Goal: Transaction & Acquisition: Purchase product/service

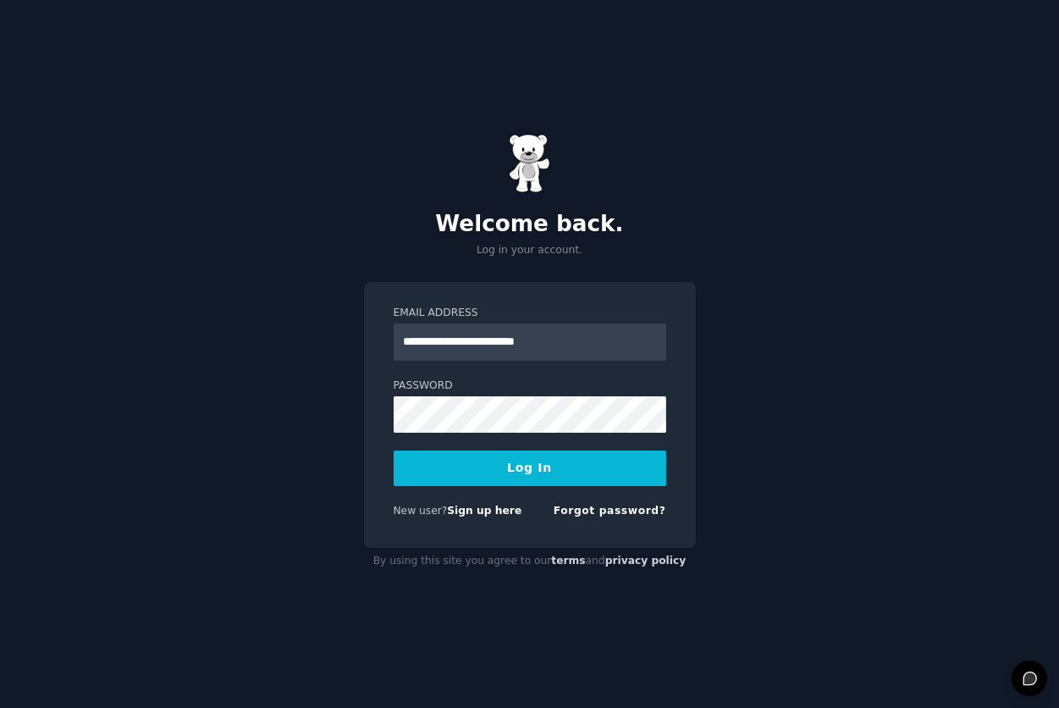
type input "**********"
click at [394, 451] on button "Log In" at bounding box center [530, 469] width 273 height 36
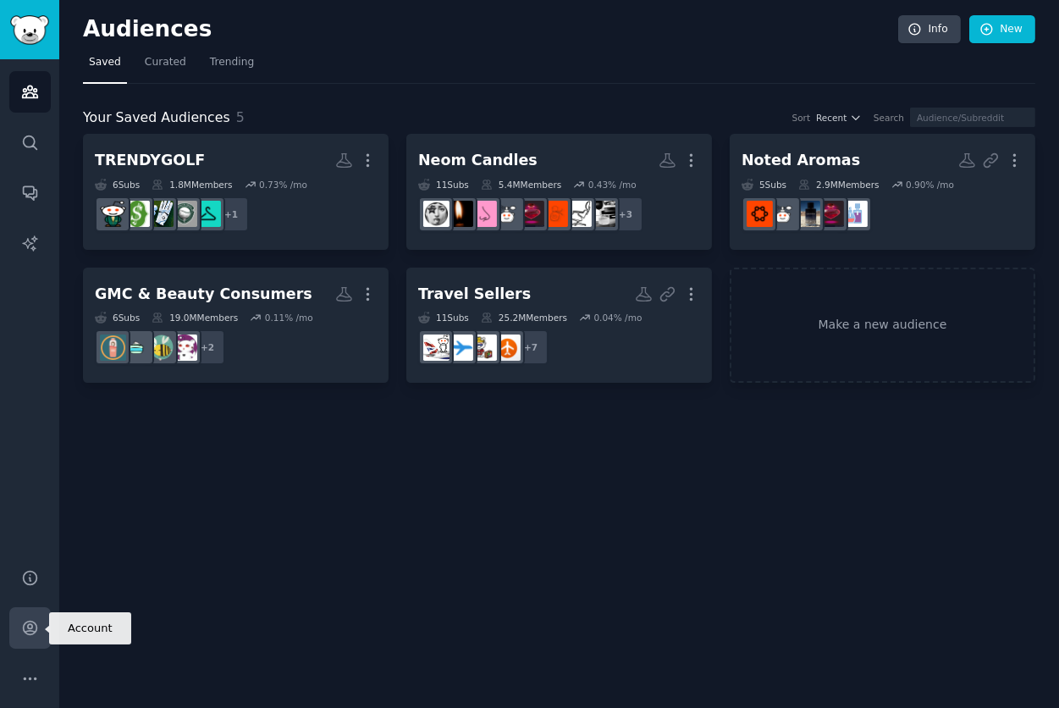
click at [21, 626] on icon "Sidebar" at bounding box center [30, 628] width 18 height 18
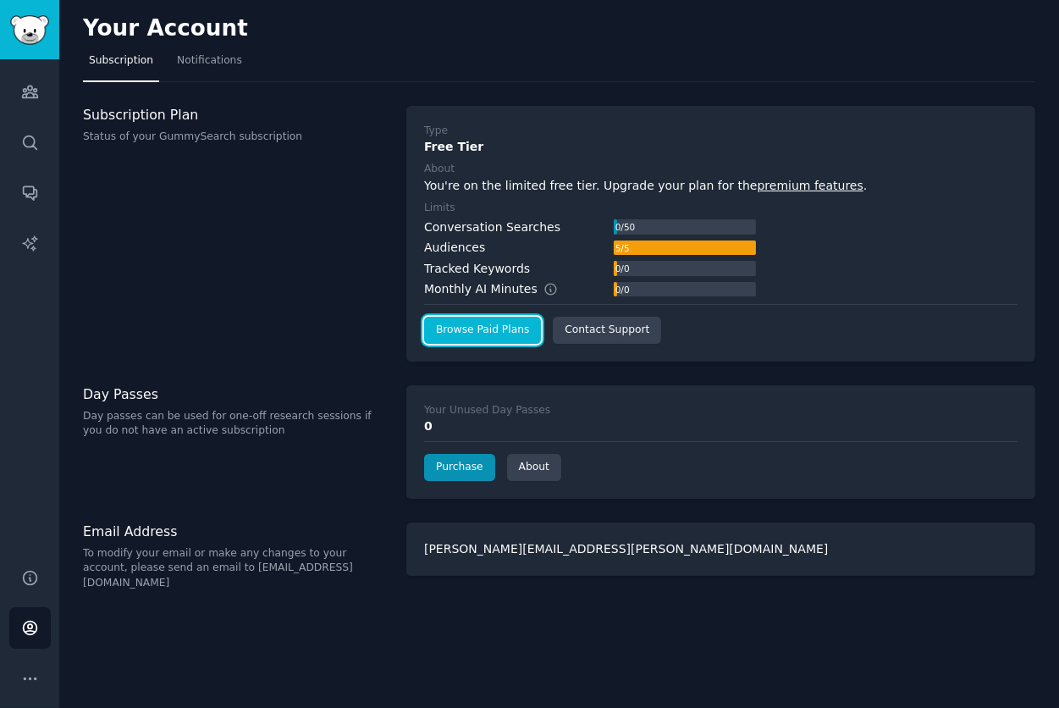
click at [512, 329] on link "Browse Paid Plans" at bounding box center [482, 330] width 117 height 27
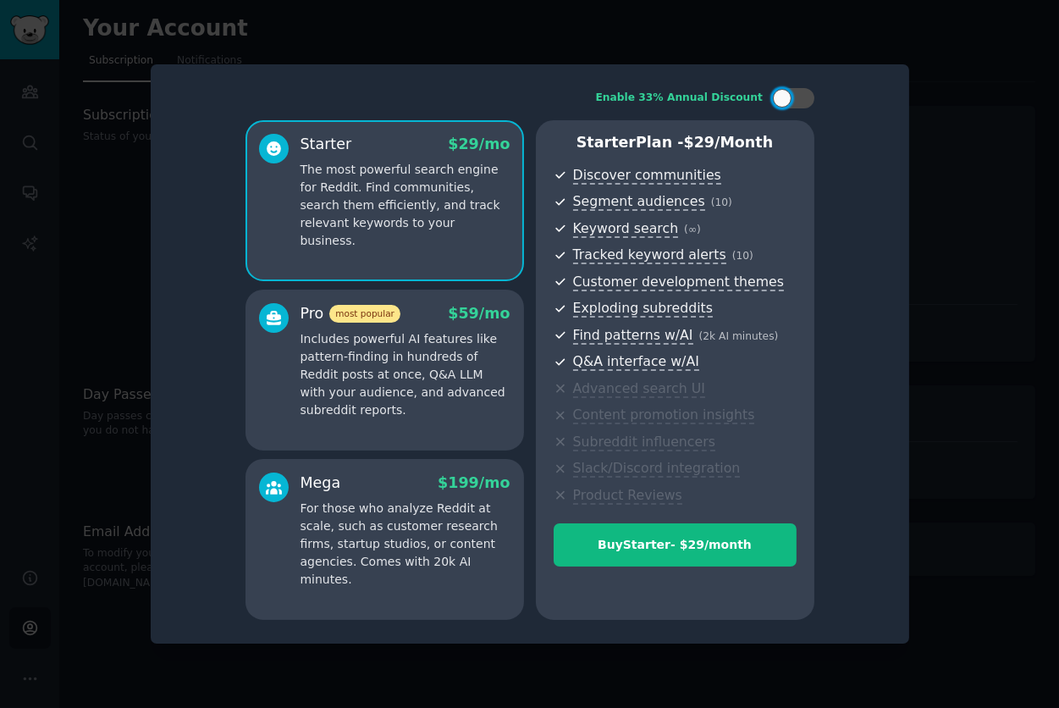
click at [861, 40] on div at bounding box center [529, 354] width 1059 height 708
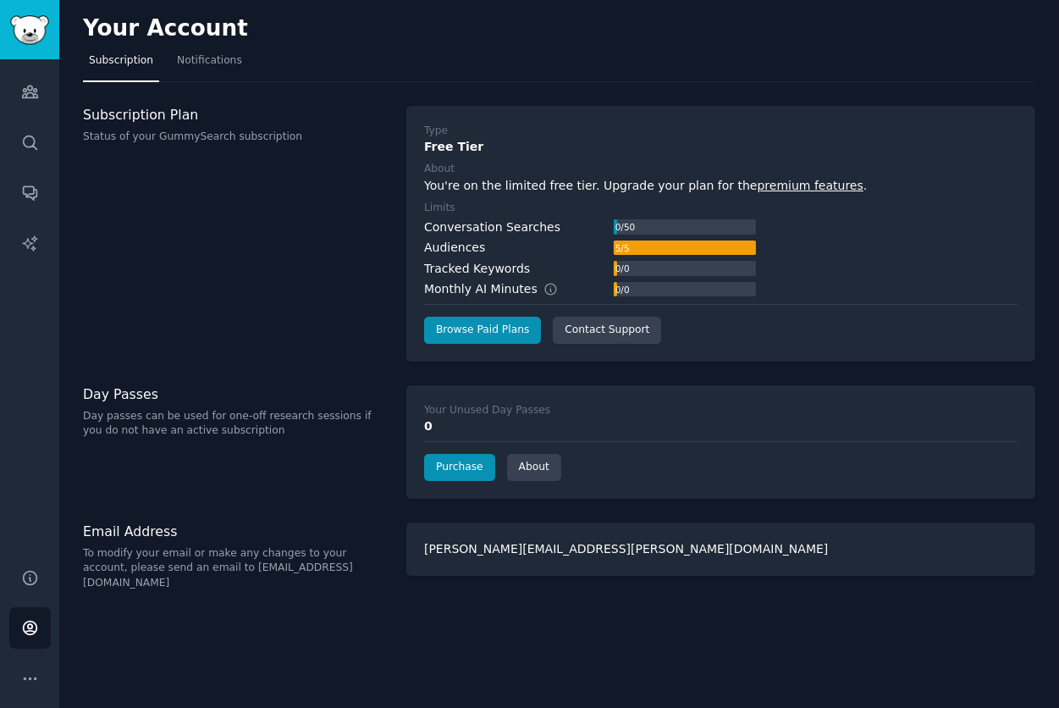
click at [213, 41] on div "Your Account" at bounding box center [559, 31] width 953 height 33
click at [213, 59] on span "Notifications" at bounding box center [209, 60] width 65 height 15
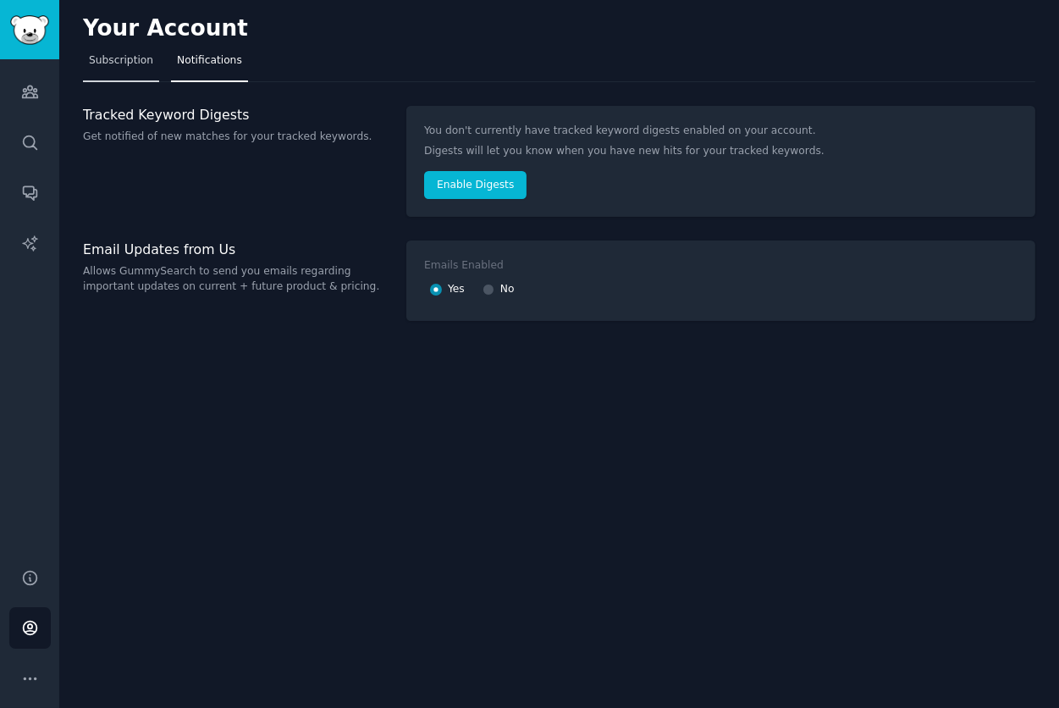
click at [130, 67] on span "Subscription" at bounding box center [121, 60] width 64 height 15
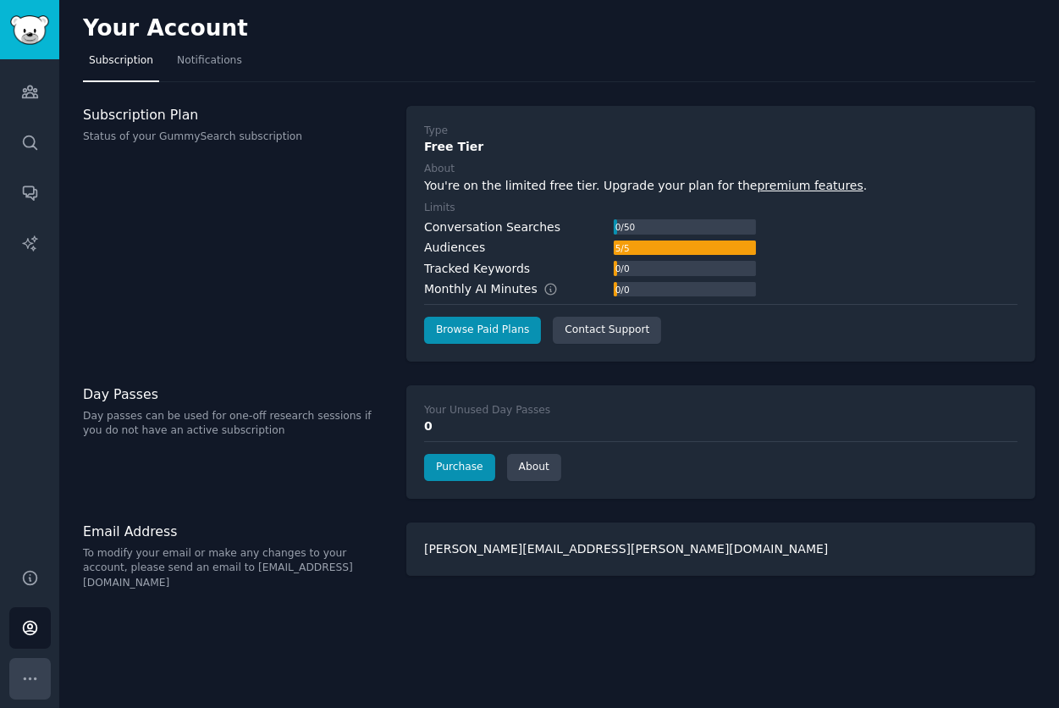
click at [27, 679] on icon "Sidebar" at bounding box center [30, 679] width 18 height 18
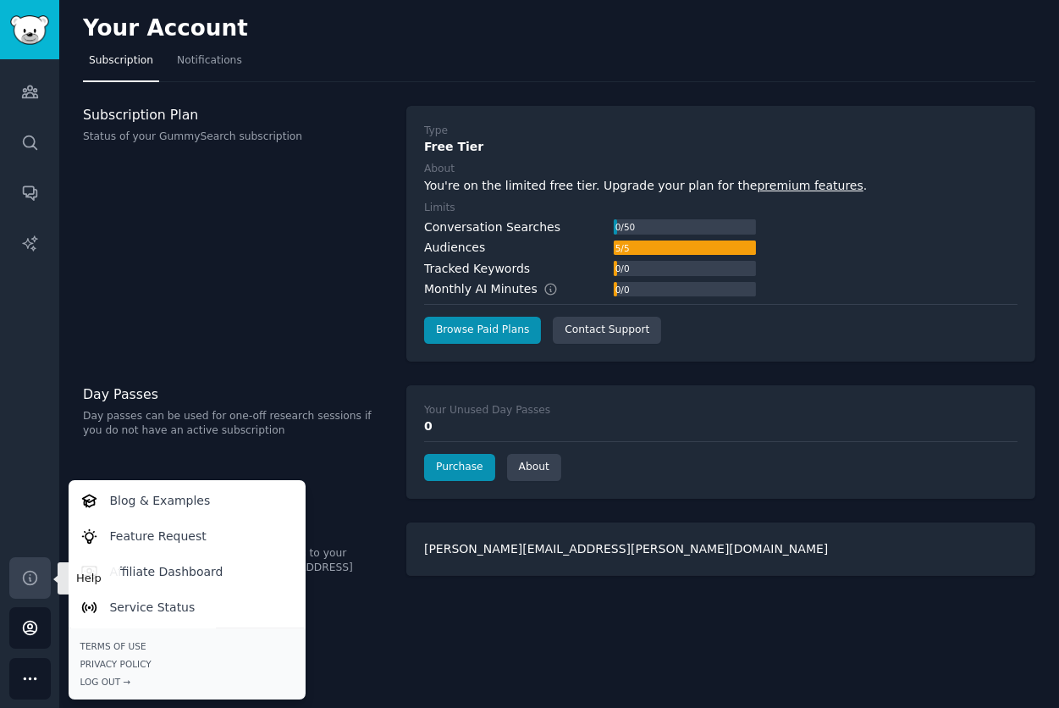
click at [26, 583] on icon "Sidebar" at bounding box center [30, 578] width 18 height 18
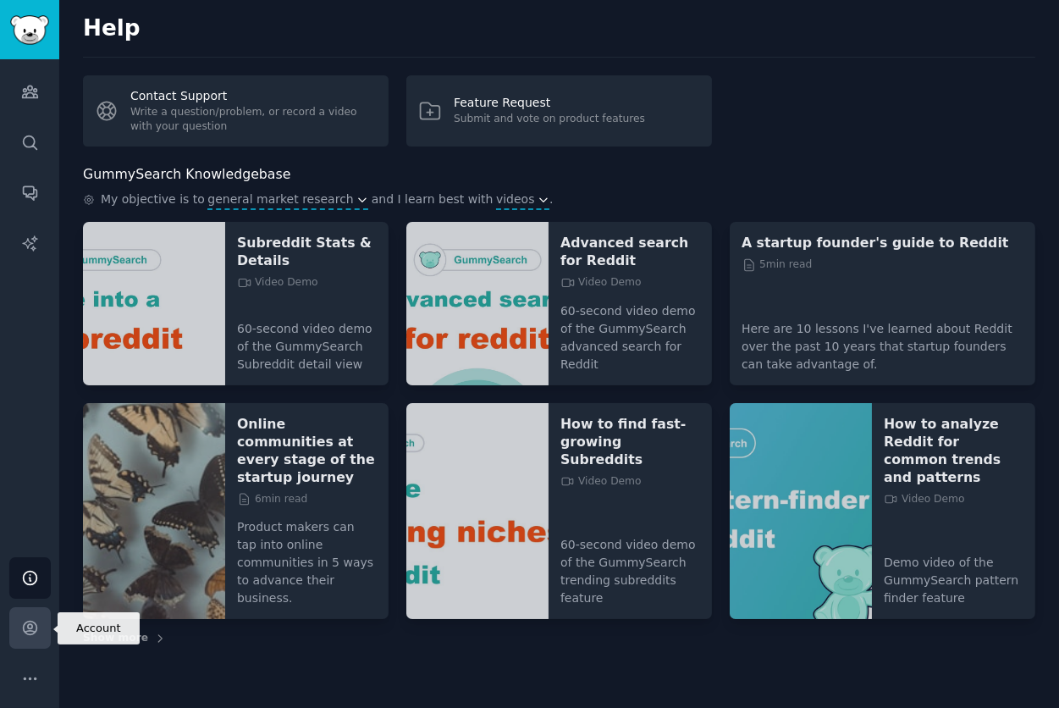
click at [31, 616] on link "Account" at bounding box center [29, 627] width 41 height 41
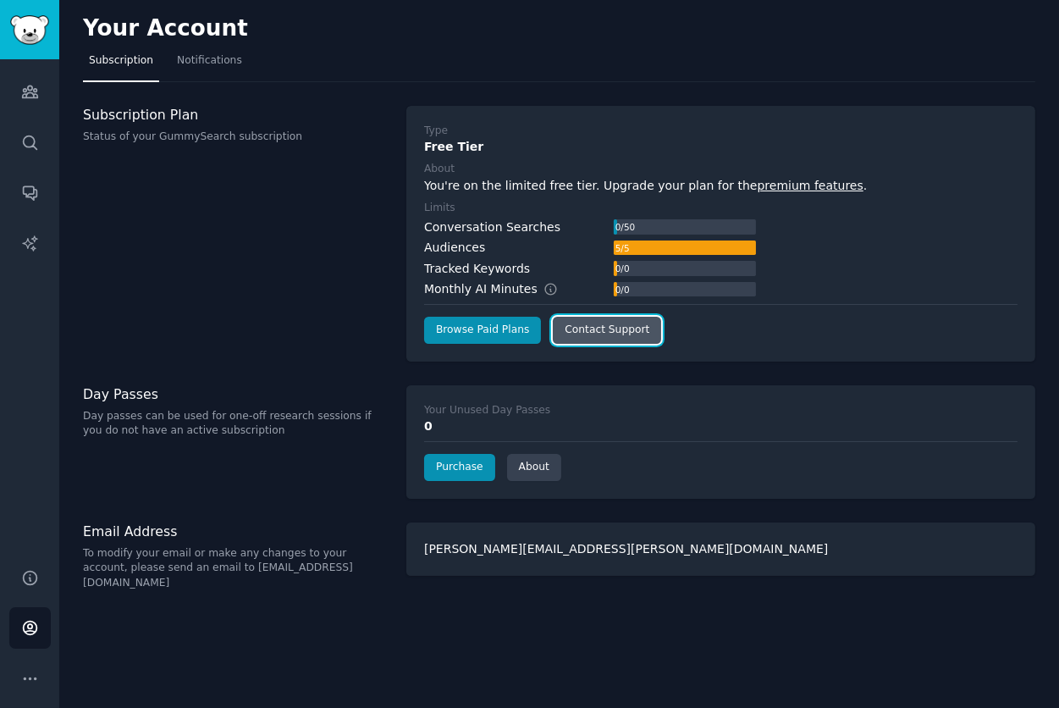
click at [590, 328] on link "Contact Support" at bounding box center [607, 330] width 108 height 27
click at [485, 334] on link "Browse Paid Plans" at bounding box center [482, 330] width 117 height 27
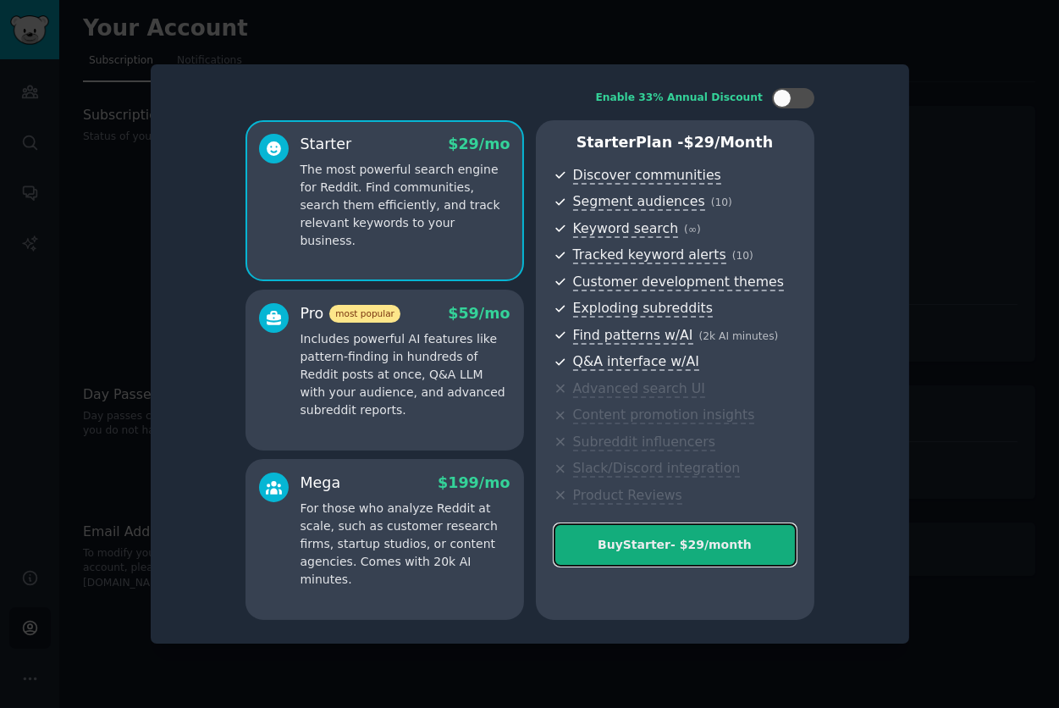
click at [688, 538] on div "Buy Starter - $ 29 /month" at bounding box center [675, 545] width 241 height 18
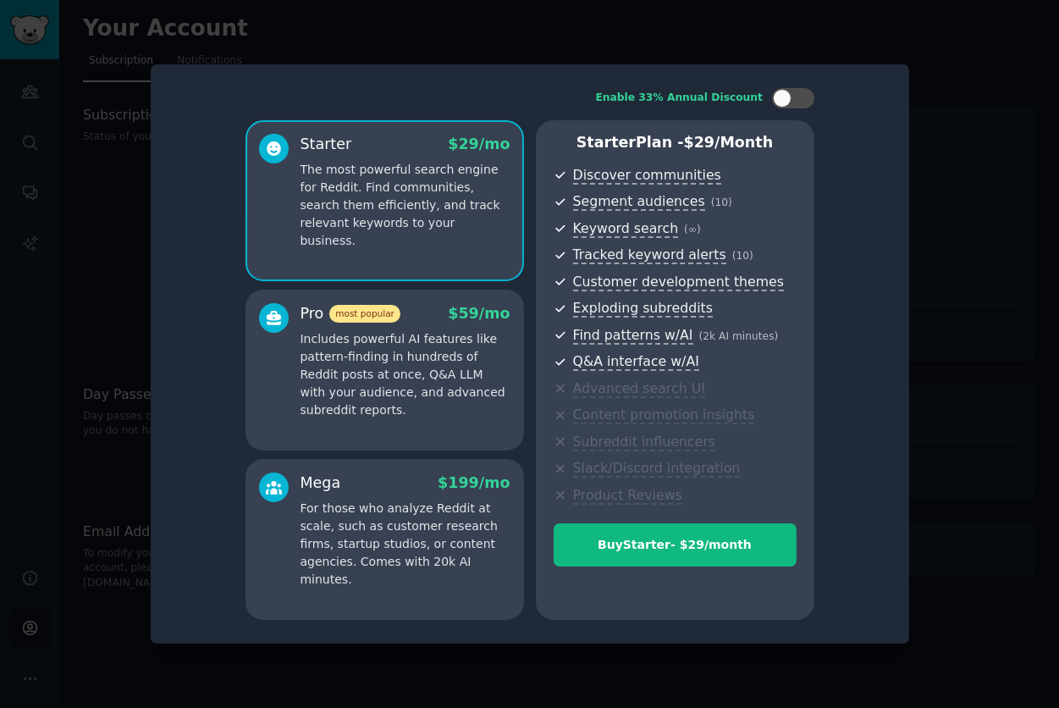
click at [954, 175] on div at bounding box center [529, 354] width 1059 height 708
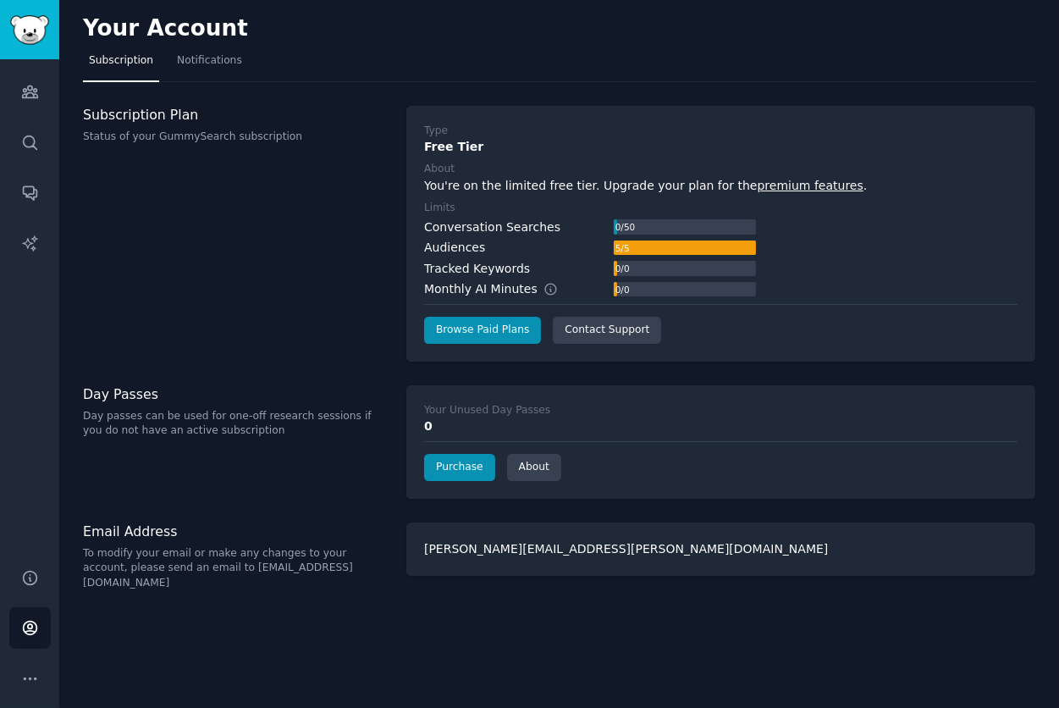
click at [334, 301] on div "Subscription Plan Status of your GummySearch subscription" at bounding box center [236, 234] width 306 height 256
click at [479, 467] on link "Purchase" at bounding box center [459, 467] width 71 height 27
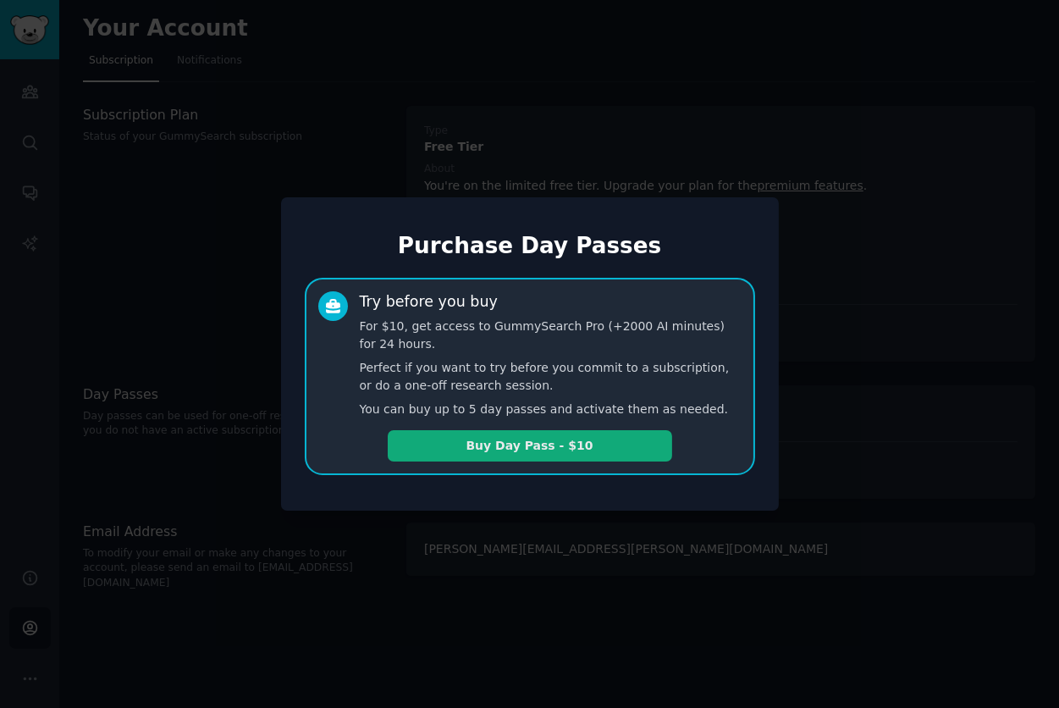
click at [615, 439] on button "Buy Day Pass - $10" at bounding box center [530, 445] width 285 height 31
click at [641, 130] on div at bounding box center [529, 354] width 1059 height 708
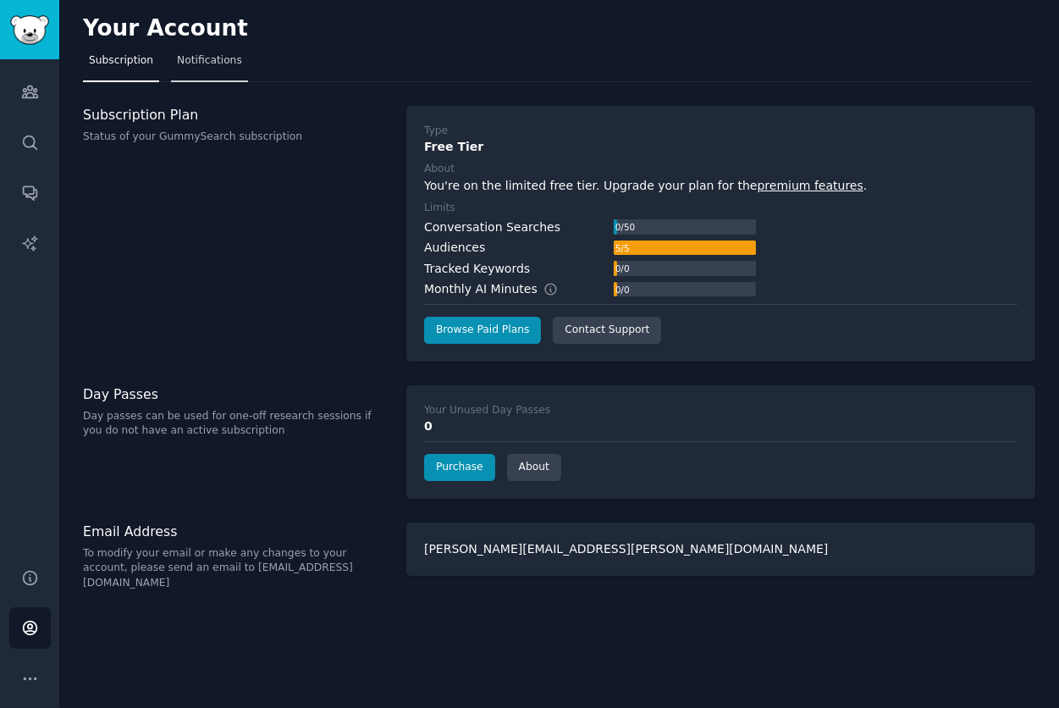
click at [192, 64] on span "Notifications" at bounding box center [209, 60] width 65 height 15
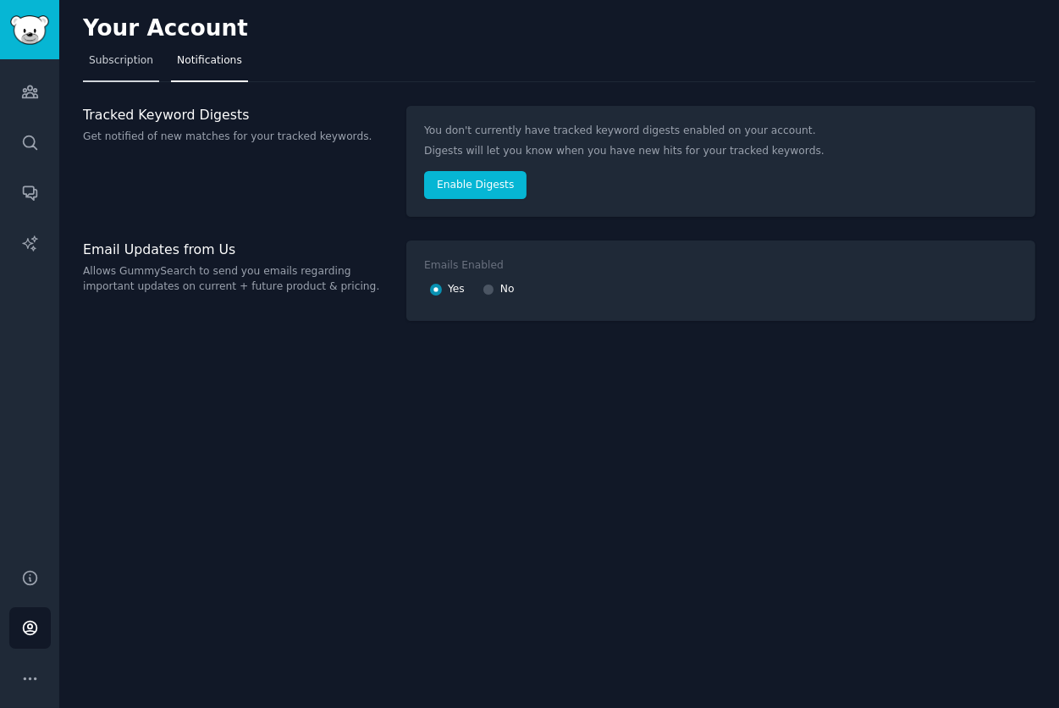
click at [126, 62] on span "Subscription" at bounding box center [121, 60] width 64 height 15
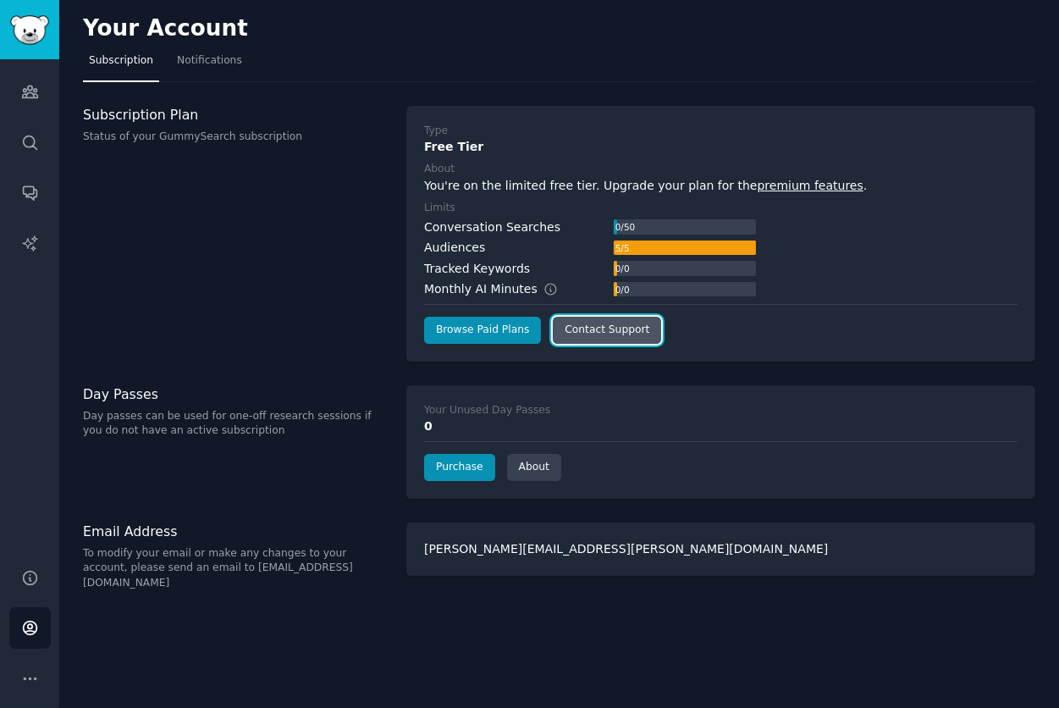
click at [622, 334] on link "Contact Support" at bounding box center [607, 330] width 108 height 27
click at [33, 574] on icon "Sidebar" at bounding box center [30, 578] width 18 height 18
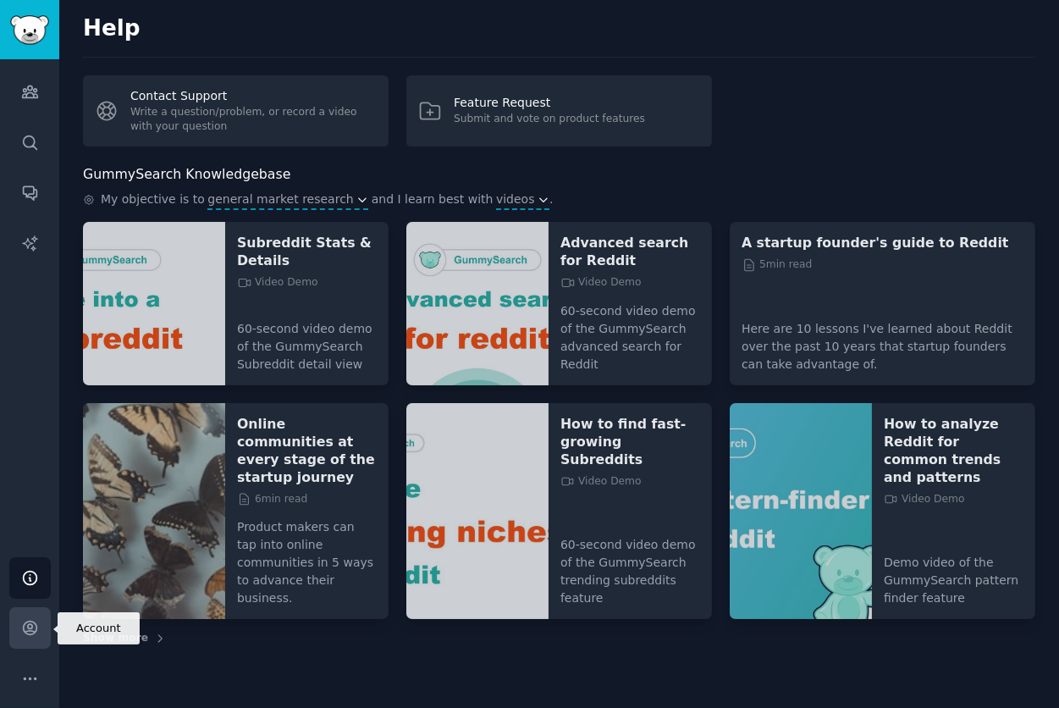
click at [30, 629] on icon "Sidebar" at bounding box center [30, 629] width 14 height 14
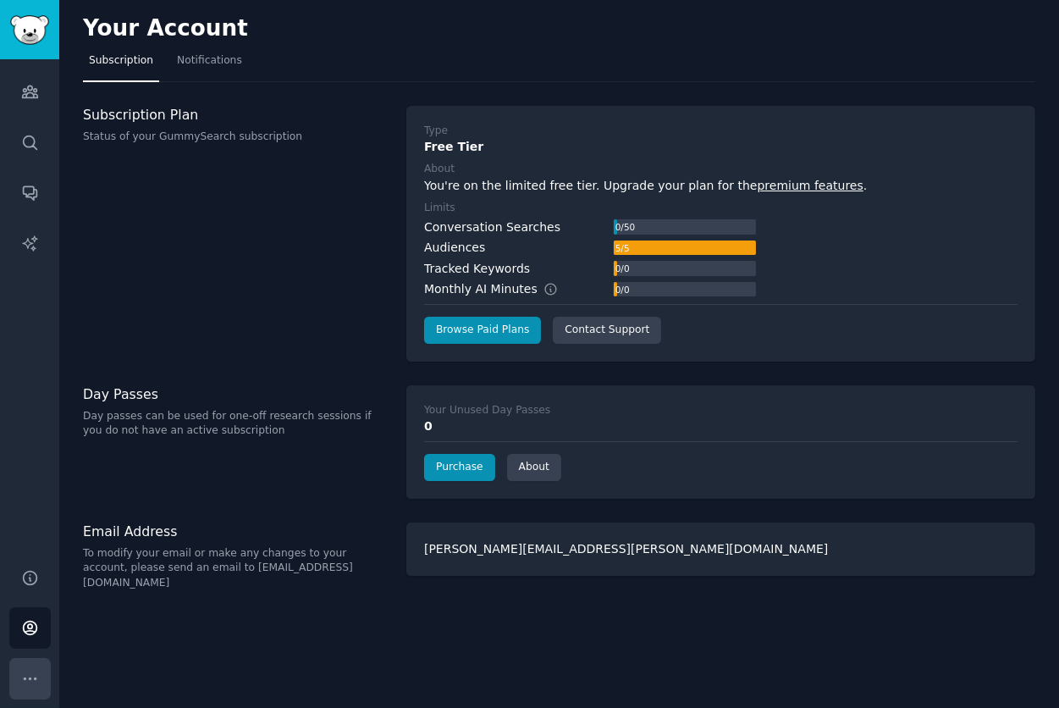
click at [33, 674] on icon "Sidebar" at bounding box center [30, 679] width 18 height 18
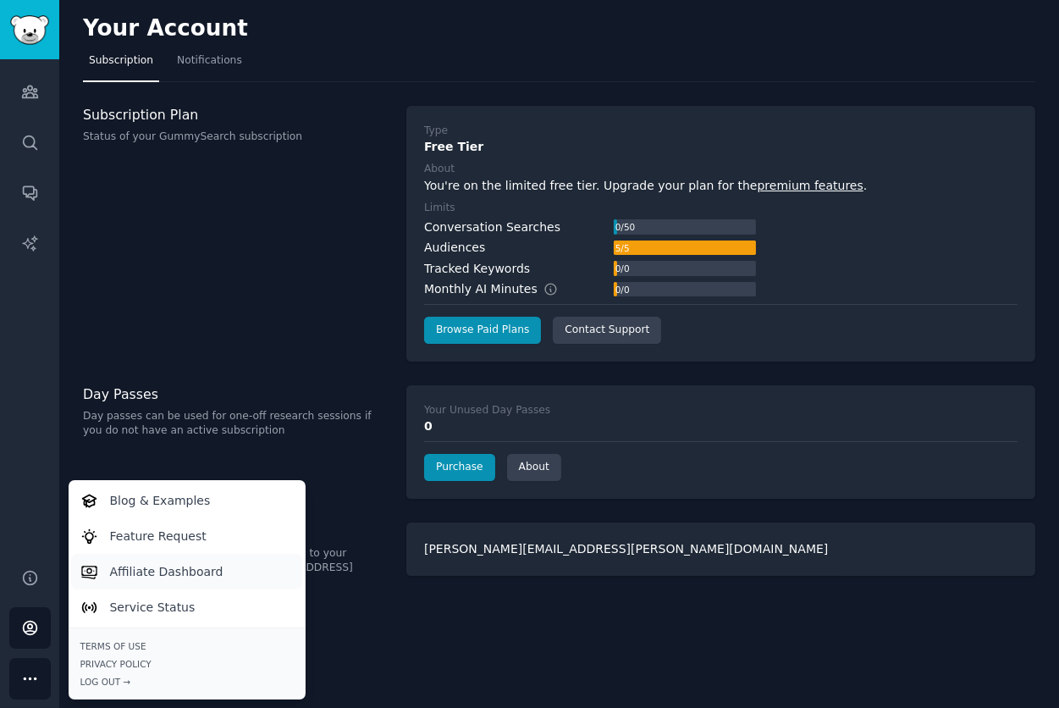
click at [191, 566] on p "Affiliate Dashboard" at bounding box center [166, 572] width 113 height 18
click at [333, 296] on div "Subscription Plan Status of your GummySearch subscription" at bounding box center [236, 234] width 306 height 256
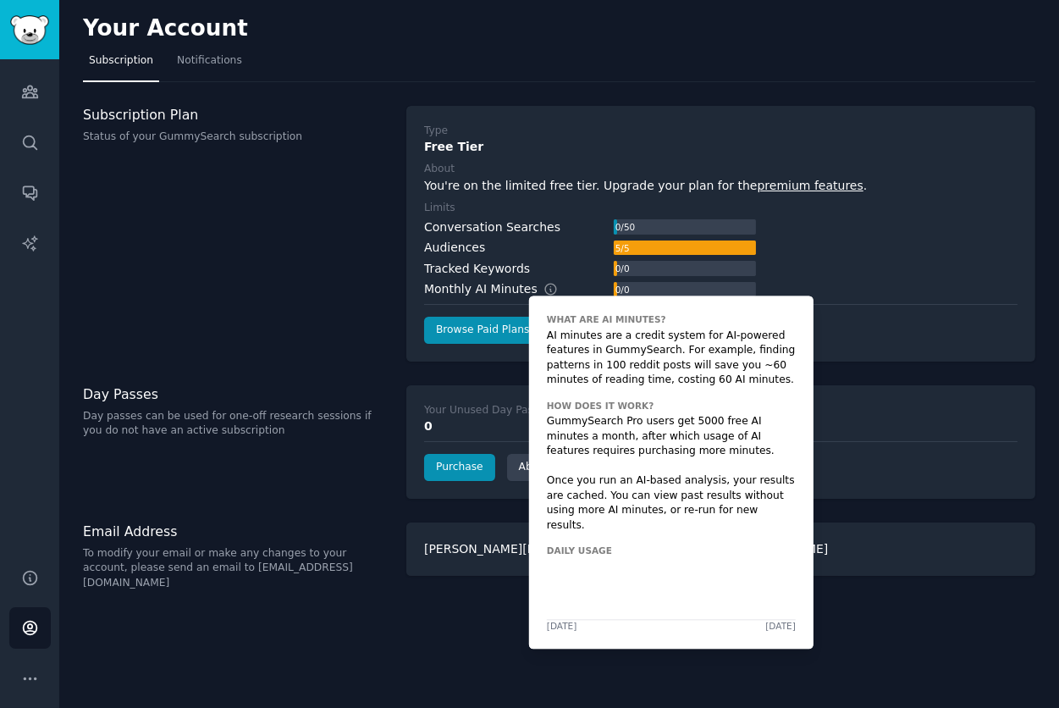
click at [544, 284] on icon at bounding box center [551, 289] width 15 height 15
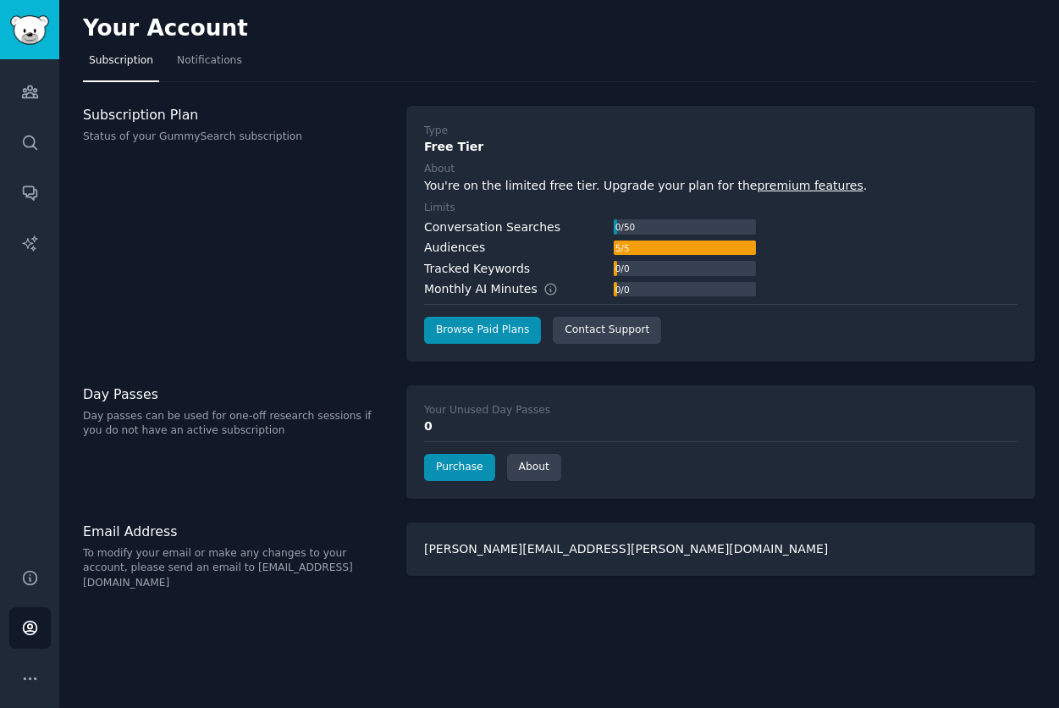
click at [357, 264] on div "Subscription Plan Status of your GummySearch subscription" at bounding box center [236, 234] width 306 height 256
click at [773, 186] on link "premium features" at bounding box center [811, 186] width 106 height 14
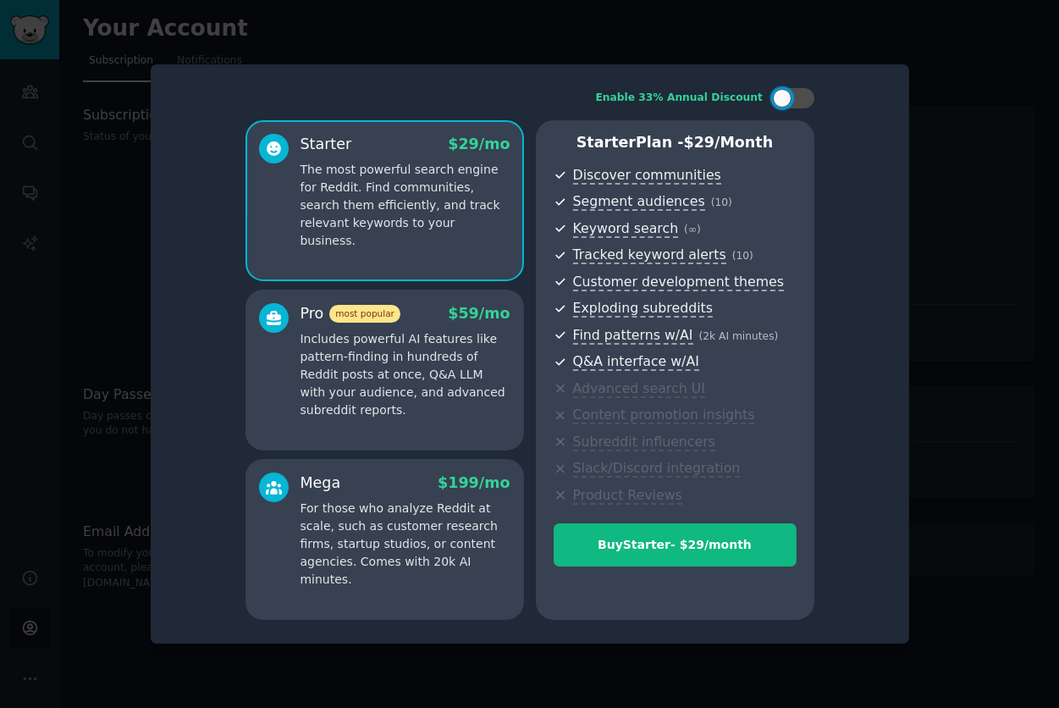
click at [970, 218] on div at bounding box center [529, 354] width 1059 height 708
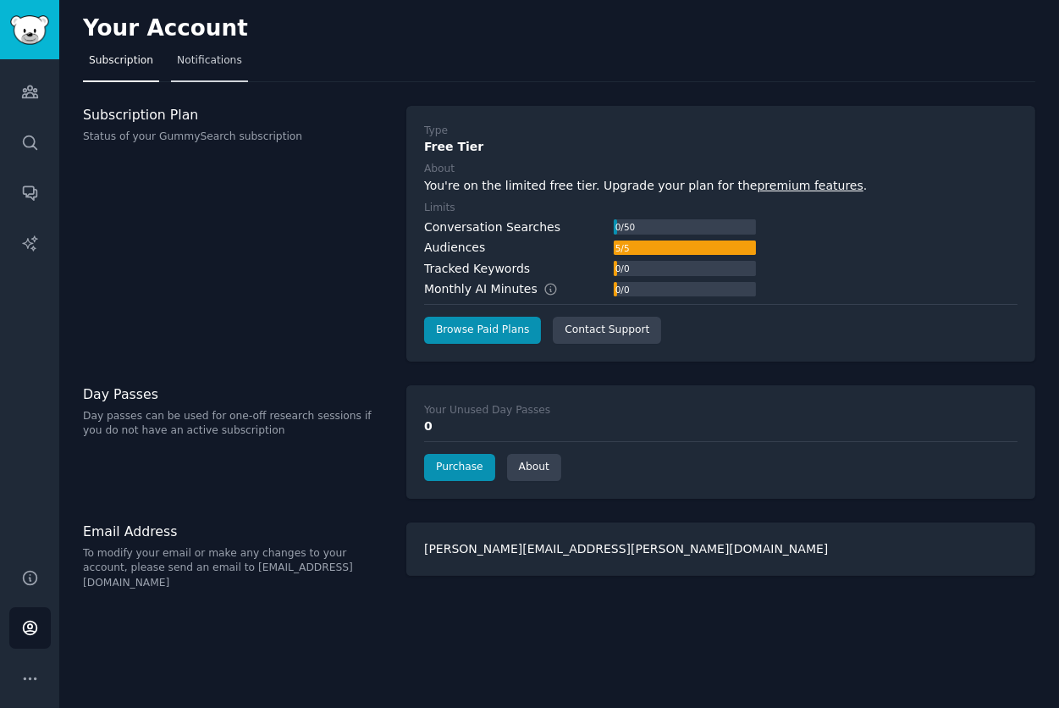
click at [215, 67] on span "Notifications" at bounding box center [209, 60] width 65 height 15
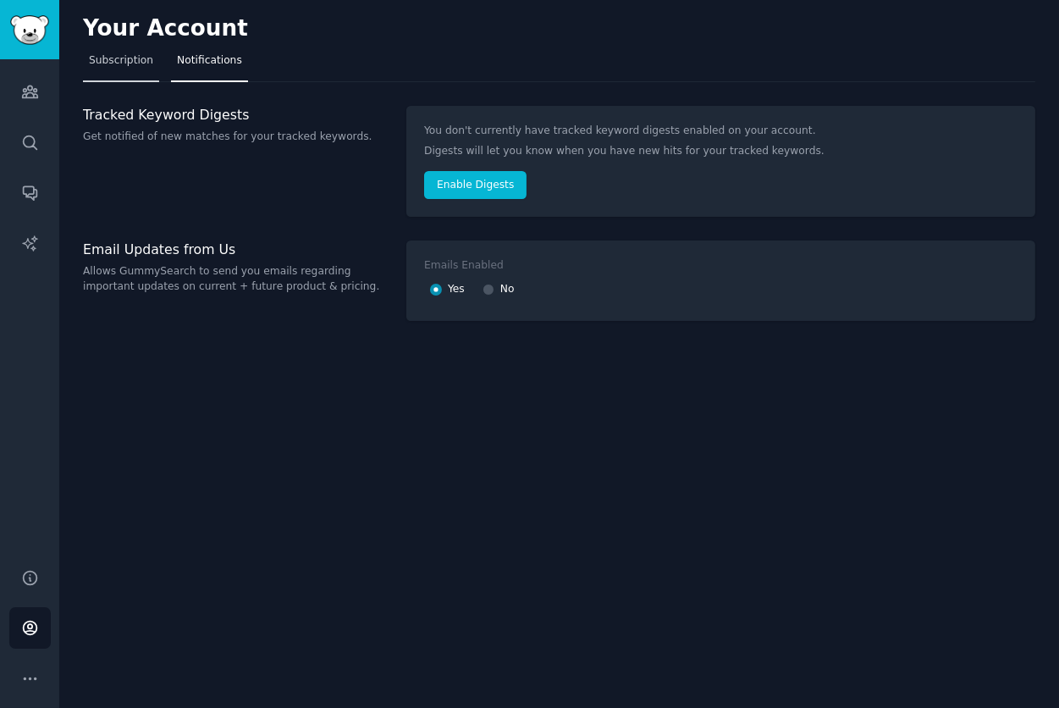
click at [120, 59] on span "Subscription" at bounding box center [121, 60] width 64 height 15
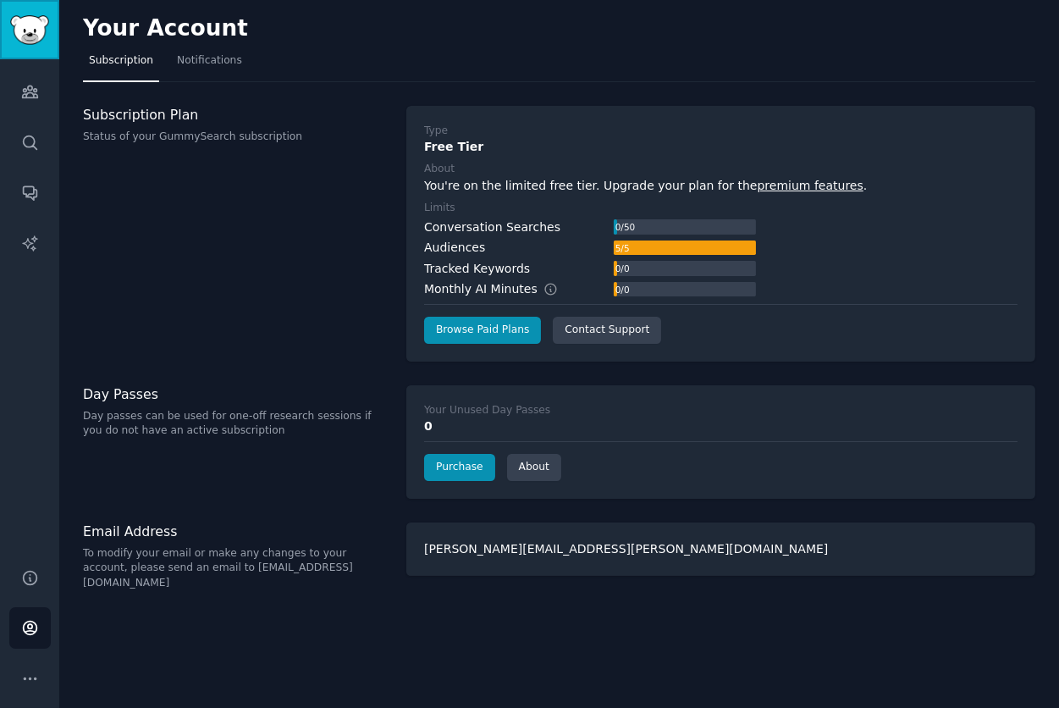
click at [35, 30] on img "Sidebar" at bounding box center [29, 30] width 39 height 30
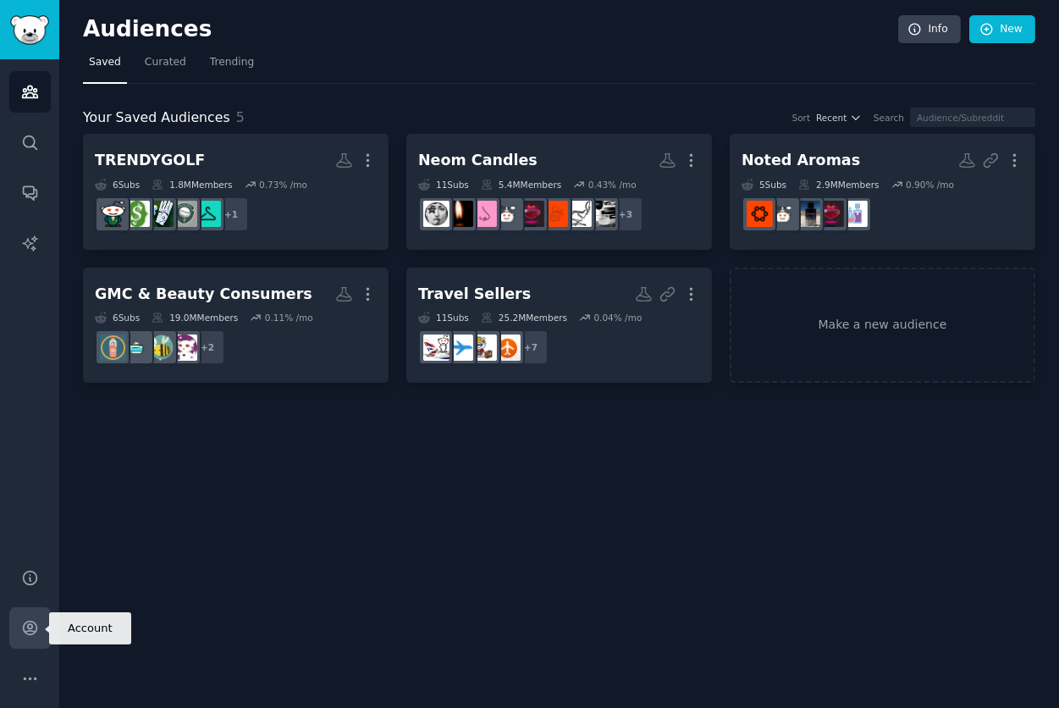
click at [24, 630] on icon "Sidebar" at bounding box center [30, 628] width 18 height 18
